Goal: Task Accomplishment & Management: Manage account settings

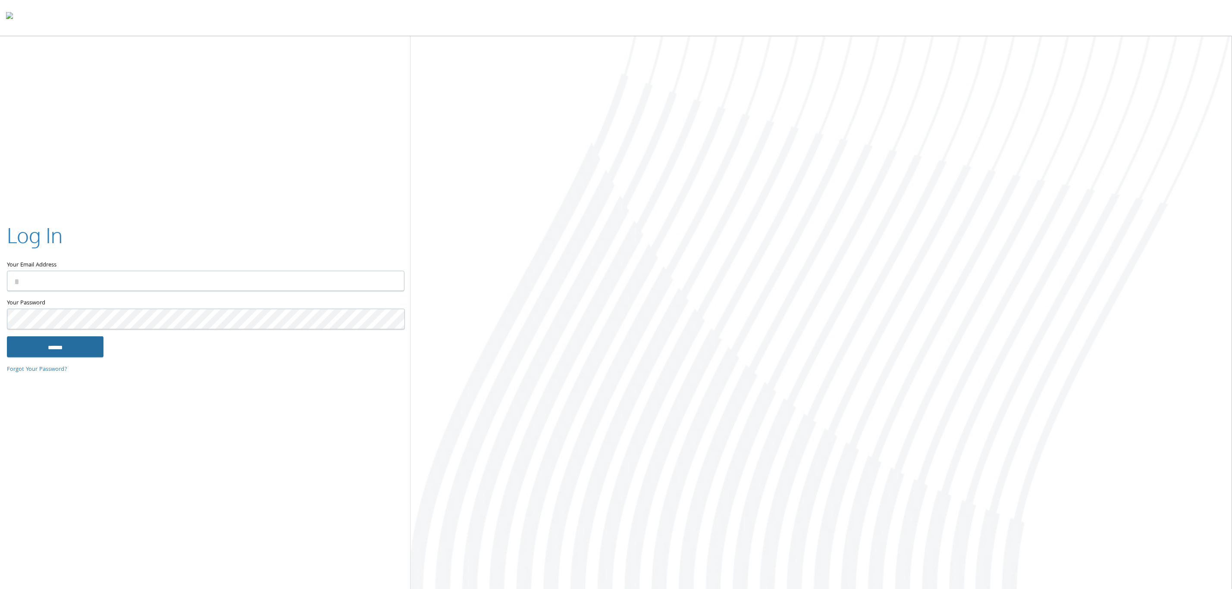
type input "**********"
click at [63, 351] on input "******" at bounding box center [55, 346] width 97 height 21
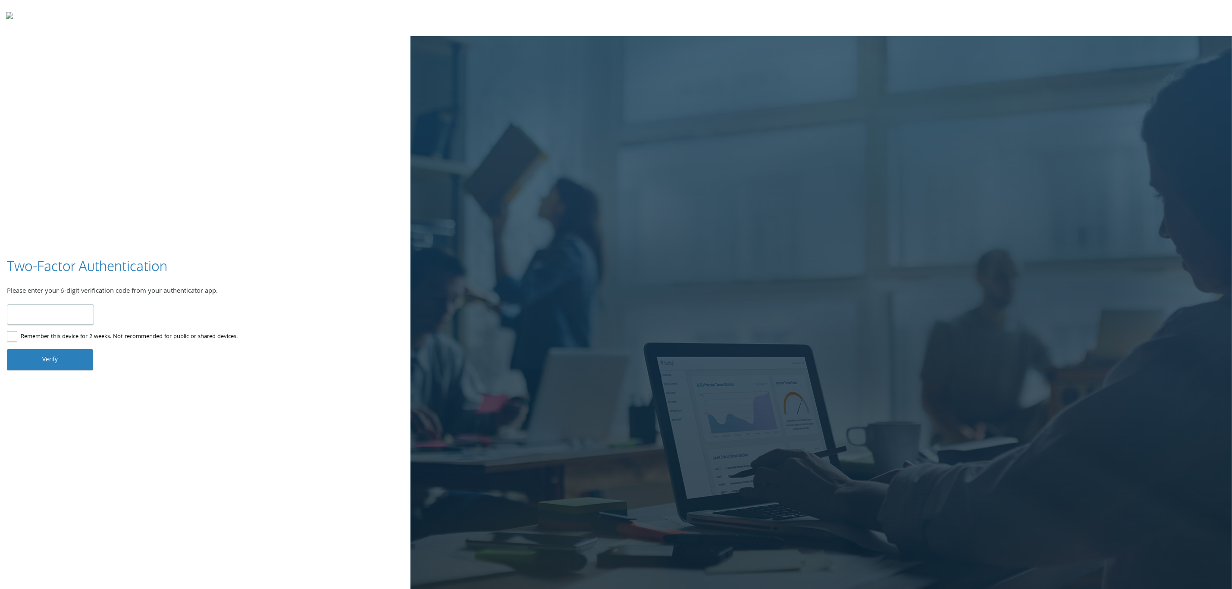
click at [35, 312] on input "number" at bounding box center [50, 314] width 87 height 20
type input "******"
